Goal: Task Accomplishment & Management: Use online tool/utility

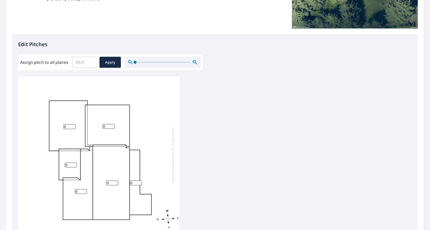
scroll to position [5, 0]
click at [68, 123] on input "0" at bounding box center [69, 125] width 12 height 5
type input "7"
click at [110, 123] on input "0" at bounding box center [109, 125] width 12 height 5
type input "10"
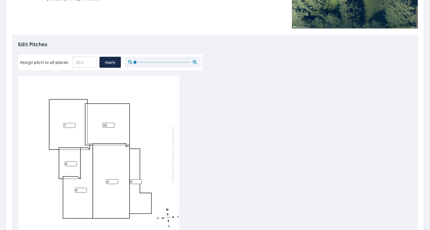
click at [68, 162] on input "0" at bounding box center [71, 163] width 12 height 5
type input "2"
click at [81, 188] on input "0" at bounding box center [81, 190] width 12 height 5
click at [138, 175] on div "0 7 10 0 2" at bounding box center [98, 154] width 161 height 158
click at [137, 179] on input "0" at bounding box center [136, 181] width 12 height 5
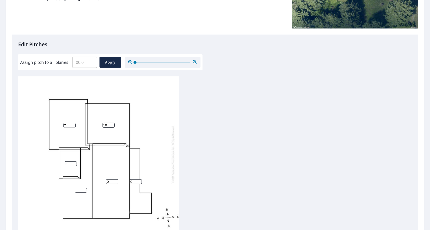
drag, startPoint x: 135, startPoint y: 176, endPoint x: 124, endPoint y: 175, distance: 10.6
click at [124, 175] on div "0 7 10 0 2" at bounding box center [98, 154] width 161 height 158
type input "2"
click at [109, 179] on input "0" at bounding box center [112, 181] width 12 height 5
type input "10"
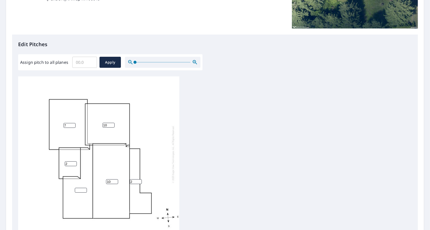
click at [80, 188] on input "number" at bounding box center [81, 190] width 12 height 5
type input "10"
click at [67, 123] on input "7" at bounding box center [69, 125] width 12 height 5
click at [107, 123] on input "10" at bounding box center [109, 125] width 12 height 5
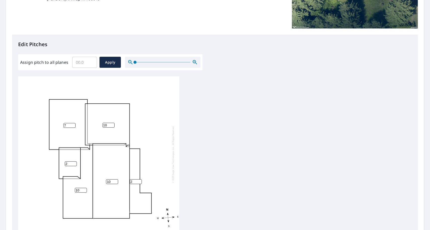
type input "1"
type input "2"
click at [110, 179] on input "10" at bounding box center [112, 181] width 12 height 5
type input "12"
click at [80, 188] on input "10" at bounding box center [81, 190] width 12 height 5
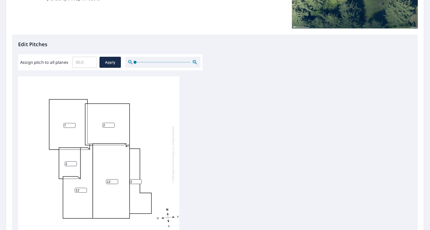
scroll to position [0, 0]
type input "12"
click at [70, 166] on input "2" at bounding box center [71, 165] width 12 height 5
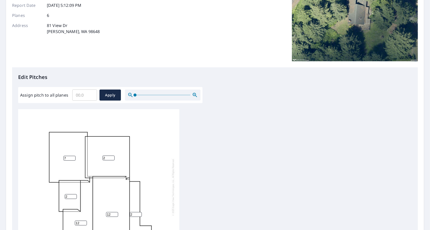
scroll to position [169, 0]
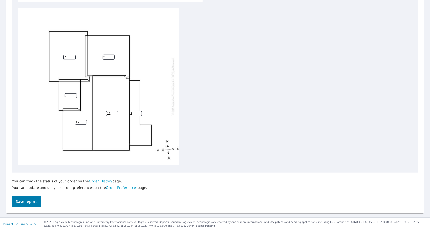
click at [116, 111] on input "11" at bounding box center [112, 113] width 12 height 5
drag, startPoint x: 111, startPoint y: 110, endPoint x: 88, endPoint y: 104, distance: 23.9
click at [88, 104] on div "11 7 2 12 2 2" at bounding box center [98, 86] width 161 height 158
type input "10"
click at [134, 111] on input "2" at bounding box center [136, 113] width 12 height 5
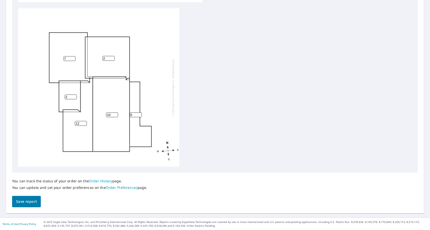
scroll to position [0, 0]
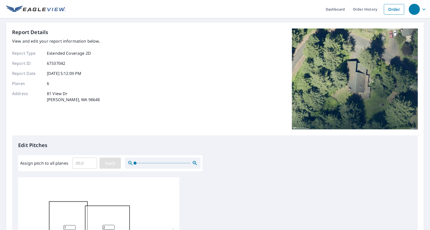
type input "5"
click at [105, 166] on span "Apply" at bounding box center [110, 163] width 13 height 6
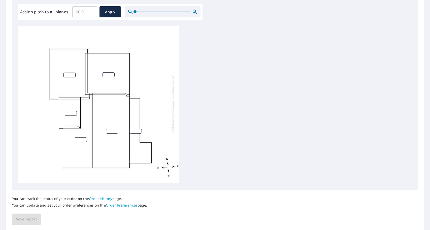
scroll to position [169, 0]
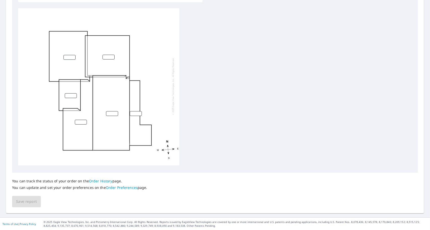
click at [69, 55] on input "number" at bounding box center [69, 57] width 12 height 5
type input "7"
type input "0"
click at [110, 55] on input "0" at bounding box center [109, 57] width 12 height 5
type input "5"
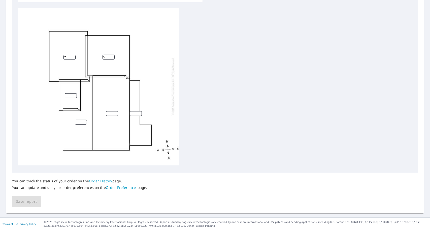
click at [76, 93] on input "number" at bounding box center [71, 95] width 12 height 5
type input "3"
drag, startPoint x: 80, startPoint y: 119, endPoint x: 80, endPoint y: 115, distance: 4.8
click at [80, 120] on input "number" at bounding box center [81, 122] width 12 height 5
type input "12"
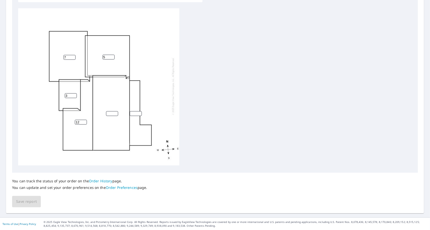
click at [110, 111] on input "number" at bounding box center [112, 113] width 12 height 5
type input "12"
click at [132, 111] on input "number" at bounding box center [136, 113] width 12 height 5
type input "2"
click at [30, 204] on span "Save report" at bounding box center [26, 201] width 21 height 6
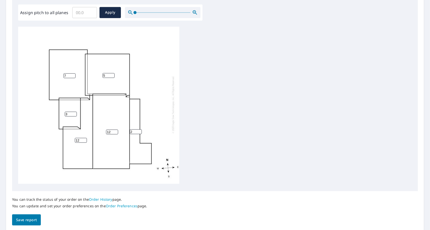
scroll to position [0, 0]
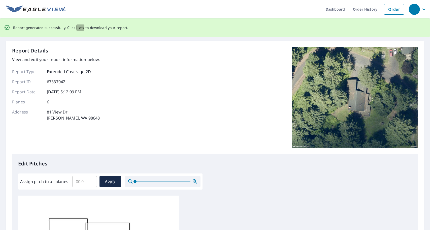
click at [81, 28] on span "here" at bounding box center [80, 27] width 8 height 6
